Goal: Task Accomplishment & Management: Manage account settings

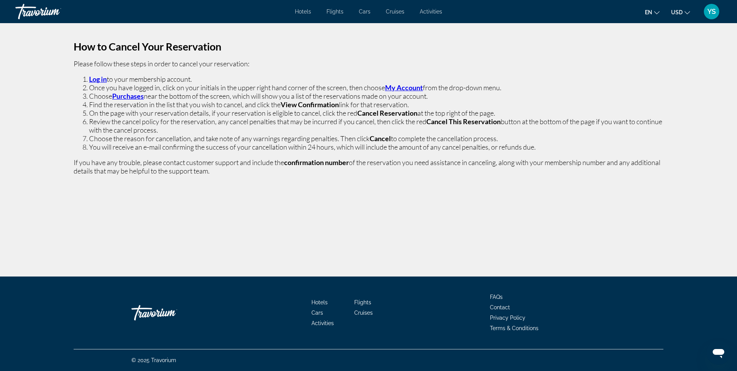
click at [98, 79] on strong "Log in" at bounding box center [98, 79] width 18 height 8
click at [403, 86] on strong "My Account" at bounding box center [404, 87] width 38 height 8
click at [399, 86] on strong "My Account" at bounding box center [404, 87] width 38 height 8
click at [711, 10] on span "YS" at bounding box center [711, 12] width 8 height 8
click at [677, 73] on link "My Account" at bounding box center [664, 74] width 38 height 10
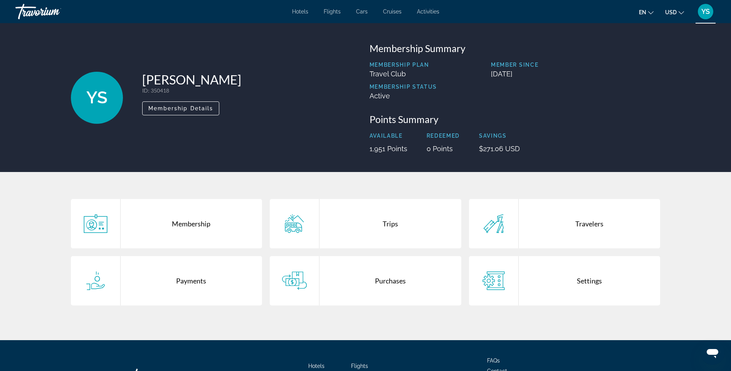
click at [388, 280] on div "Purchases" at bounding box center [390, 280] width 142 height 49
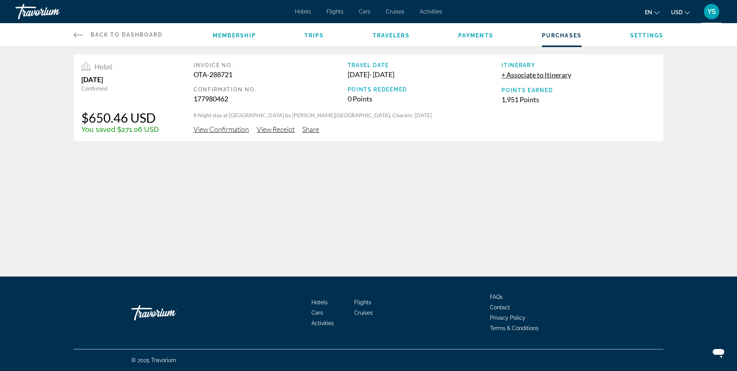
click at [280, 128] on span "View Receipt" at bounding box center [276, 129] width 38 height 8
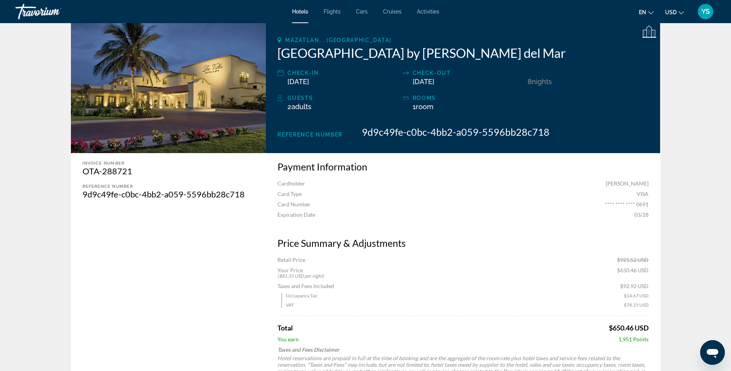
scroll to position [38, 0]
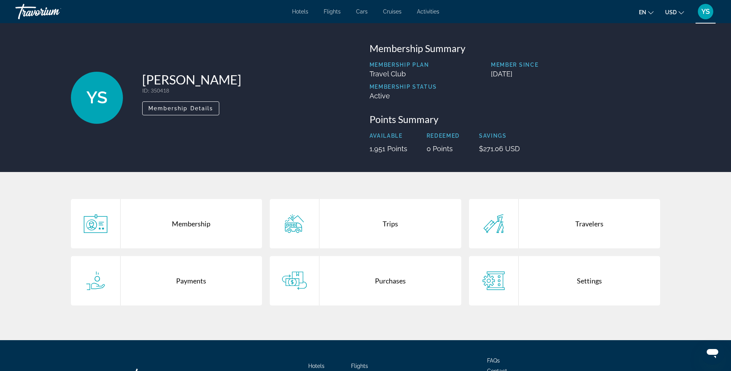
click at [392, 278] on div "Purchases" at bounding box center [390, 280] width 142 height 49
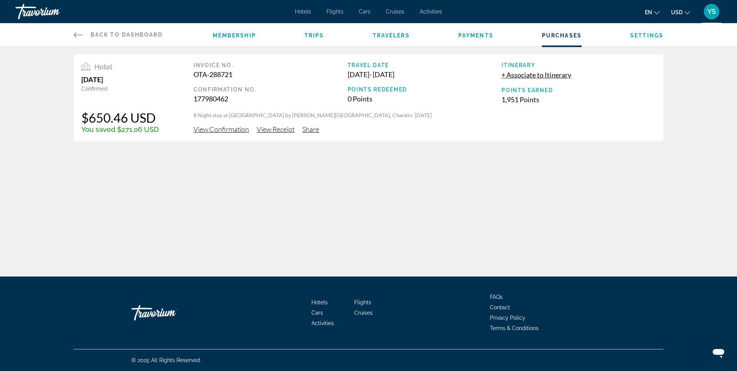
click at [211, 128] on span "View Confirmation" at bounding box center [220, 129] width 55 height 8
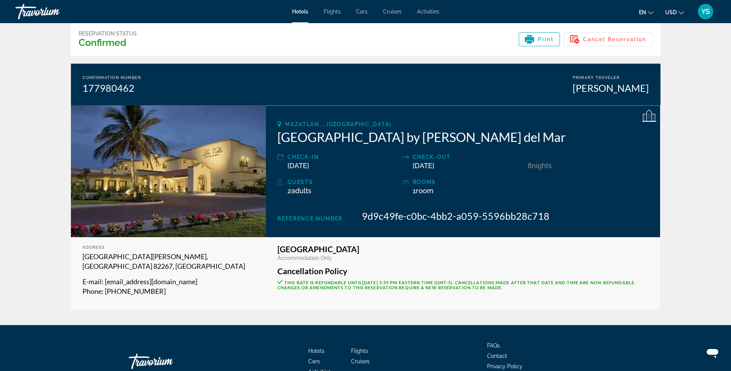
scroll to position [80, 0]
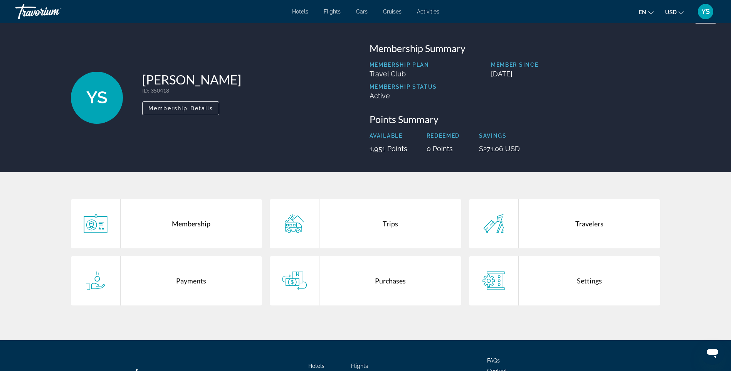
click at [387, 279] on div "Purchases" at bounding box center [390, 280] width 142 height 49
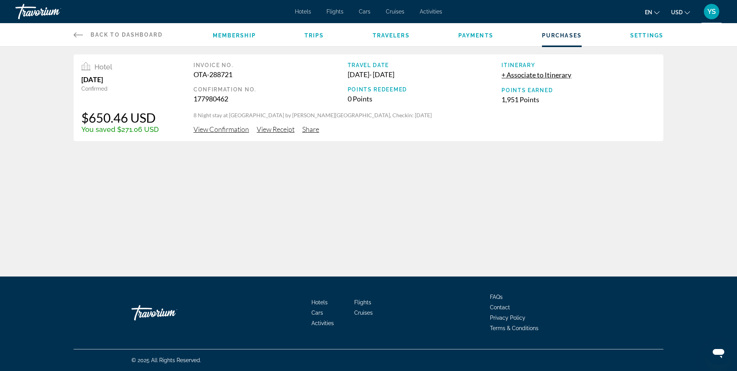
click at [230, 128] on span "View Confirmation" at bounding box center [220, 129] width 55 height 8
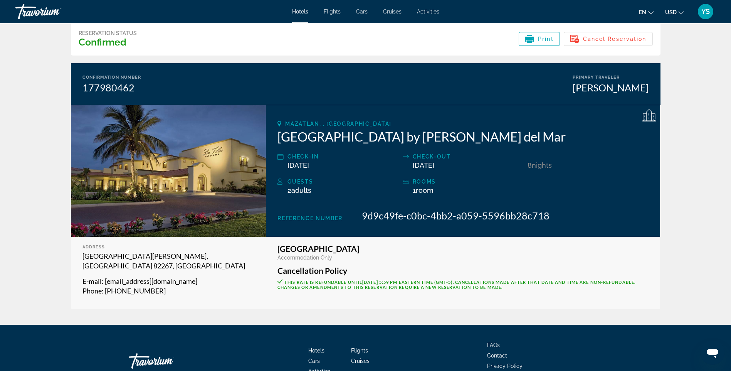
scroll to position [80, 0]
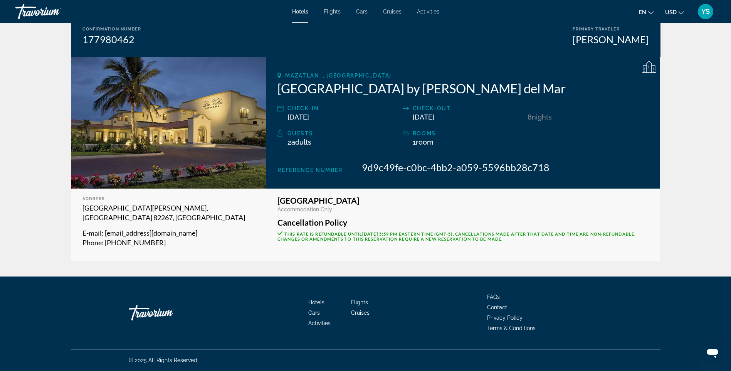
click at [514, 328] on span "Terms & Conditions" at bounding box center [511, 328] width 49 height 6
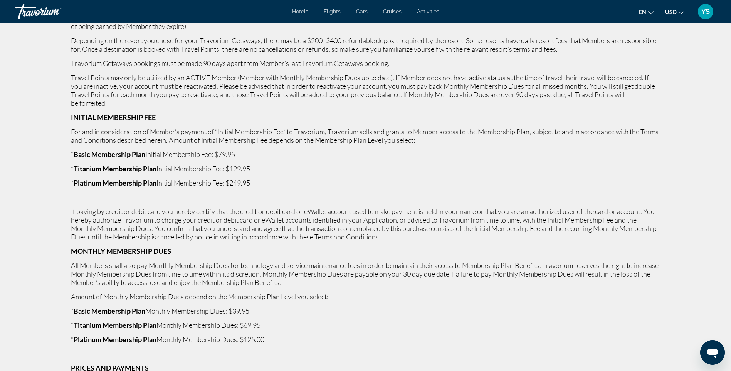
scroll to position [462, 0]
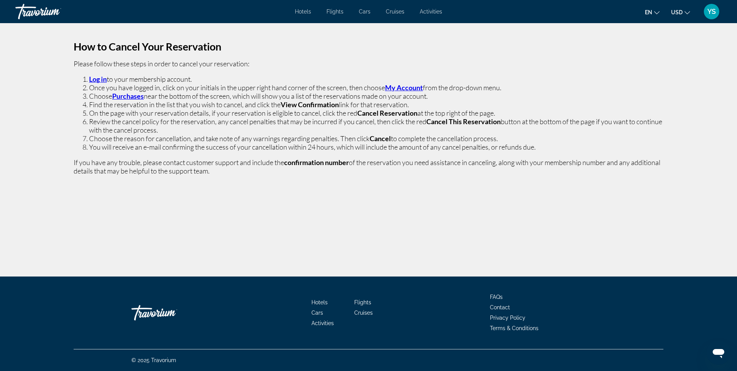
click at [712, 10] on span "YS" at bounding box center [711, 12] width 8 height 8
click at [680, 72] on link "My Account" at bounding box center [664, 74] width 38 height 10
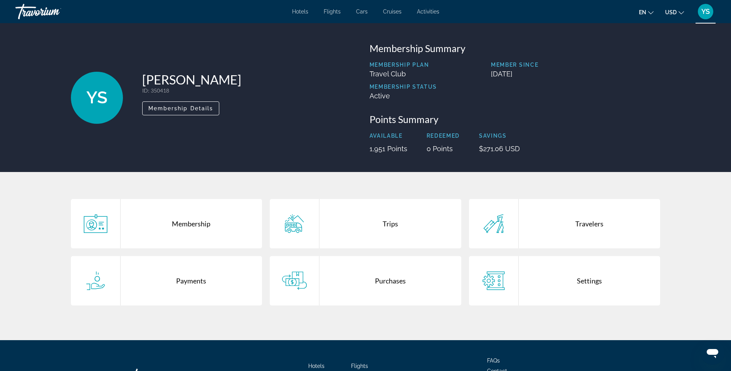
click at [397, 280] on div "Purchases" at bounding box center [390, 280] width 142 height 49
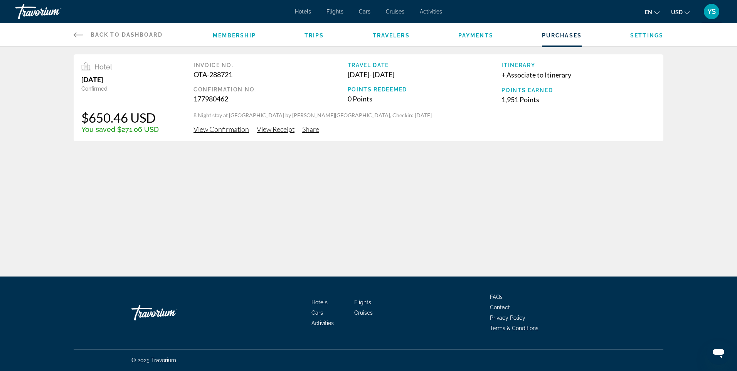
click at [216, 128] on span "View Confirmation" at bounding box center [220, 129] width 55 height 8
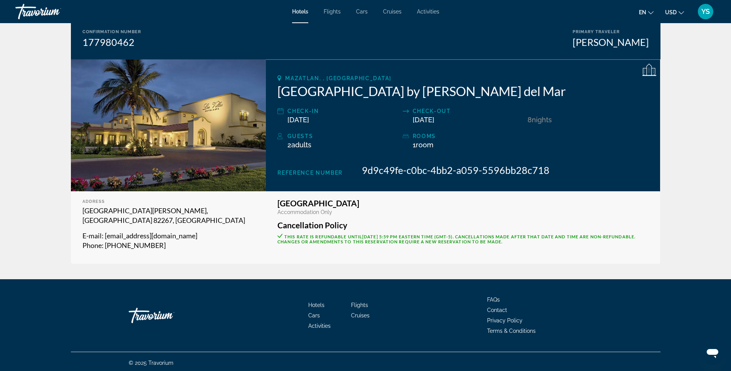
scroll to position [80, 0]
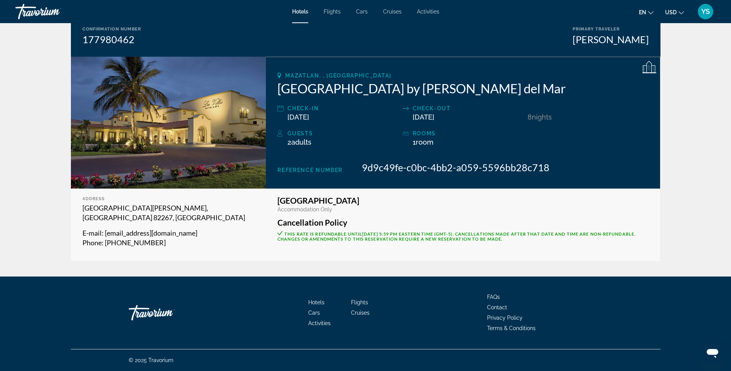
click at [191, 109] on img "Main content" at bounding box center [168, 123] width 195 height 132
click at [681, 11] on icon "Change currency" at bounding box center [681, 12] width 5 height 5
click at [689, 13] on ul "en English Español Français Italiano Português русский USD USD ($) MXN (Mex$) C…" at bounding box center [667, 11] width 57 height 12
click at [704, 15] on span "YS" at bounding box center [705, 12] width 8 height 8
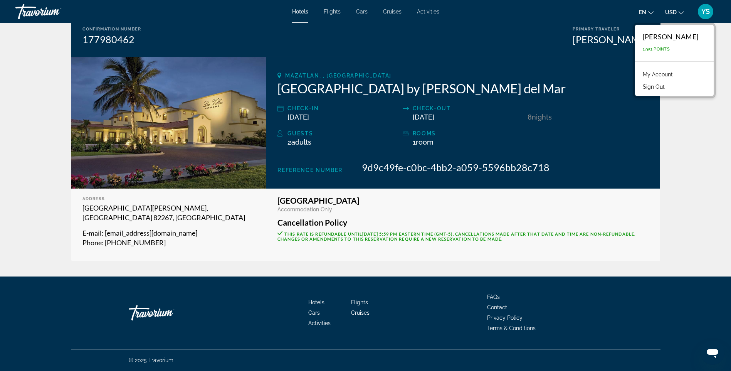
click at [670, 73] on link "My Account" at bounding box center [658, 74] width 38 height 10
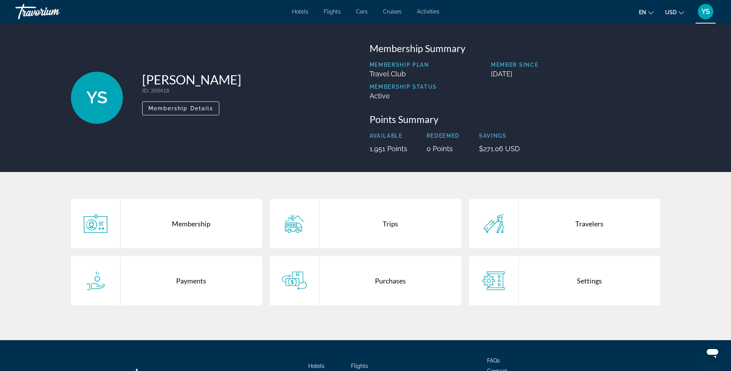
click at [391, 287] on div "Purchases" at bounding box center [390, 280] width 142 height 49
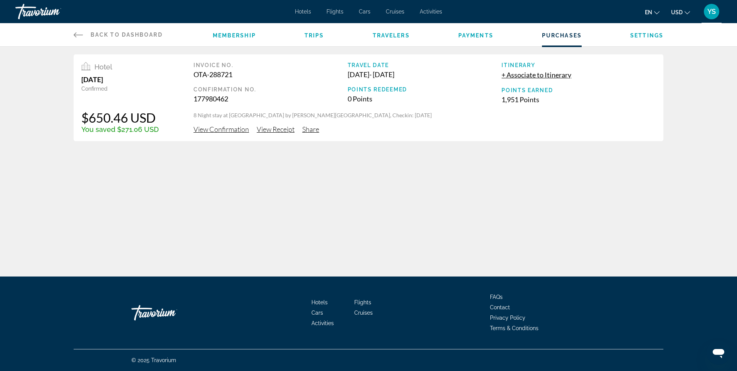
click at [224, 129] on span "View Confirmation" at bounding box center [220, 129] width 55 height 8
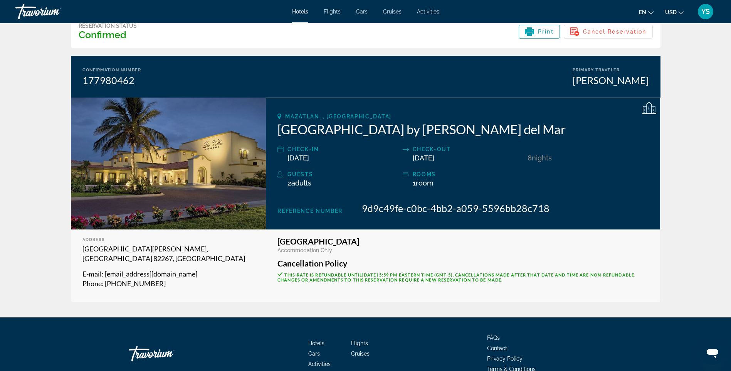
scroll to position [39, 0]
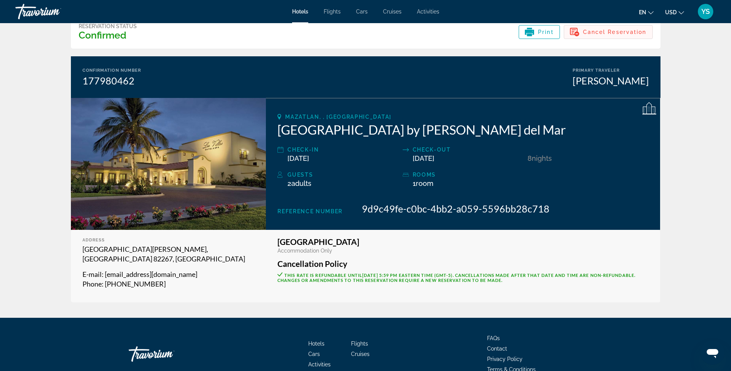
click at [591, 30] on span "Cancel Reservation" at bounding box center [615, 32] width 64 height 6
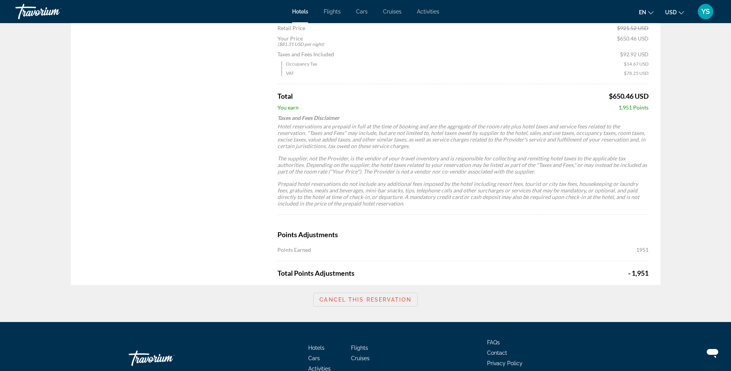
scroll to position [424, 0]
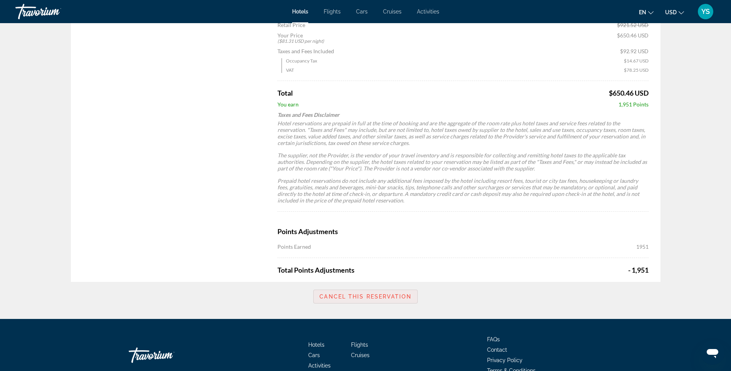
click at [371, 296] on span "Cancel this reservation" at bounding box center [365, 296] width 92 height 6
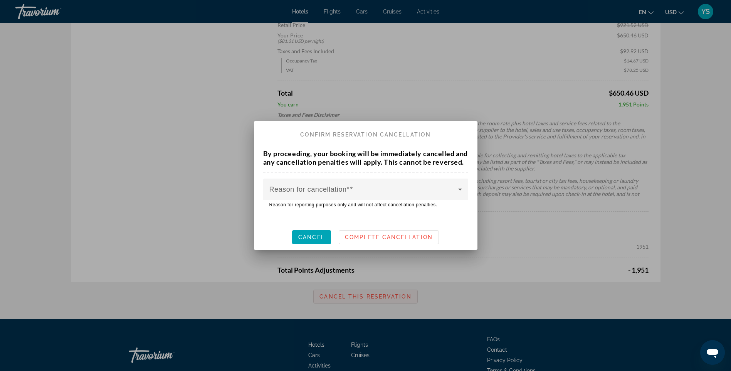
scroll to position [0, 0]
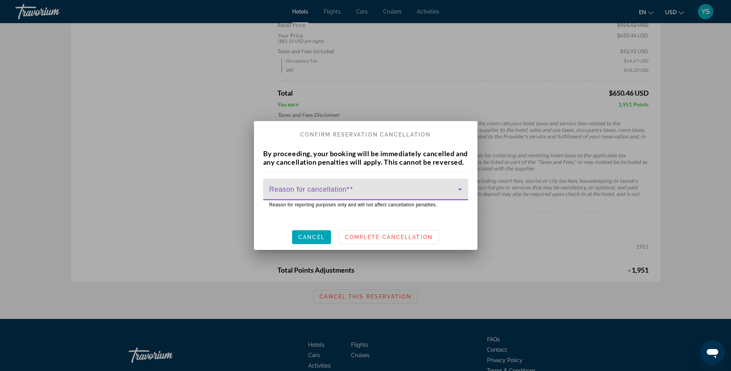
click at [426, 194] on span at bounding box center [363, 192] width 189 height 9
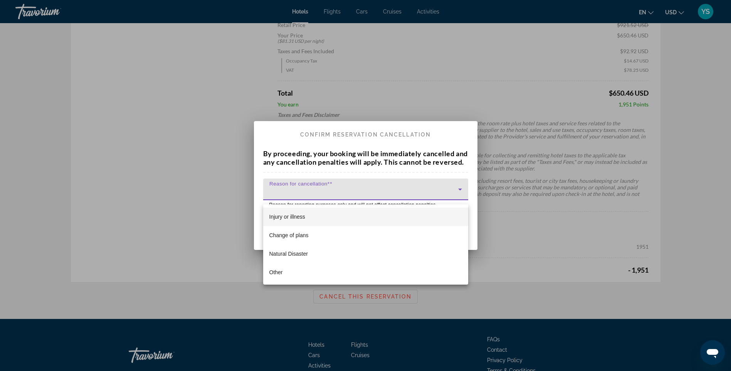
click at [288, 213] on span "Injury or illness" at bounding box center [287, 216] width 36 height 9
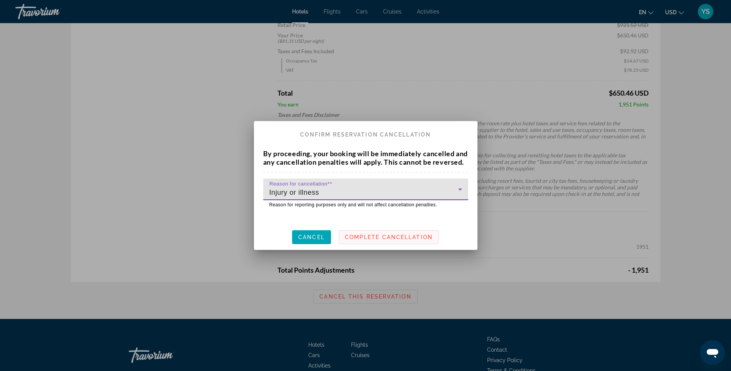
click at [372, 240] on span "Complete Cancellation" at bounding box center [389, 237] width 88 height 6
